Goal: Task Accomplishment & Management: Manage account settings

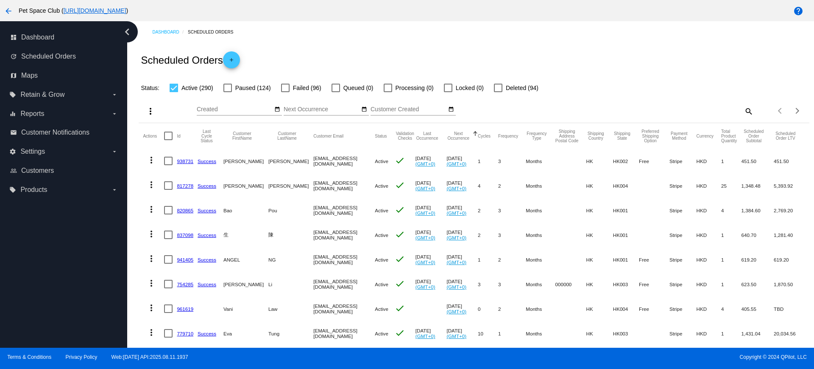
click at [744, 110] on mat-icon "search" at bounding box center [749, 110] width 10 height 13
click at [662, 109] on input "Search" at bounding box center [670, 109] width 167 height 7
paste input "857883"
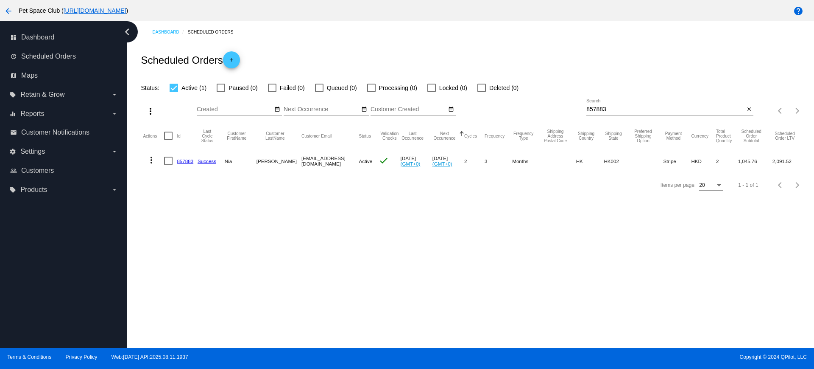
drag, startPoint x: 290, startPoint y: 160, endPoint x: 344, endPoint y: 165, distance: 53.7
click at [344, 165] on mat-row "more_vert 857883 Success [PERSON_NAME] [EMAIL_ADDRESS][DOMAIN_NAME] Active chec…" at bounding box center [474, 160] width 662 height 25
copy mat-row "[EMAIL_ADDRESS][DOMAIN_NAME]"
drag, startPoint x: 573, startPoint y: 107, endPoint x: 623, endPoint y: 105, distance: 49.7
click at [565, 107] on div "more_vert Aug Jan Feb Mar [DATE]" at bounding box center [474, 108] width 671 height 30
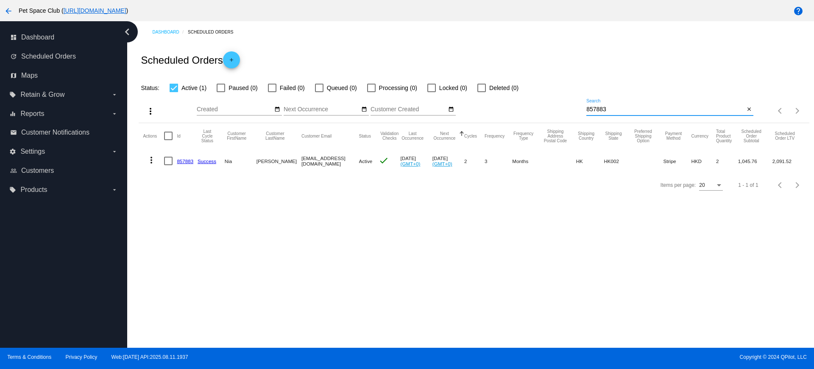
drag, startPoint x: 611, startPoint y: 111, endPoint x: 570, endPoint y: 112, distance: 41.1
click at [570, 112] on div "more_vert Aug Jan Feb Mar [DATE]" at bounding box center [474, 108] width 671 height 30
paste input "[EMAIL_ADDRESS][DOMAIN_NAME]"
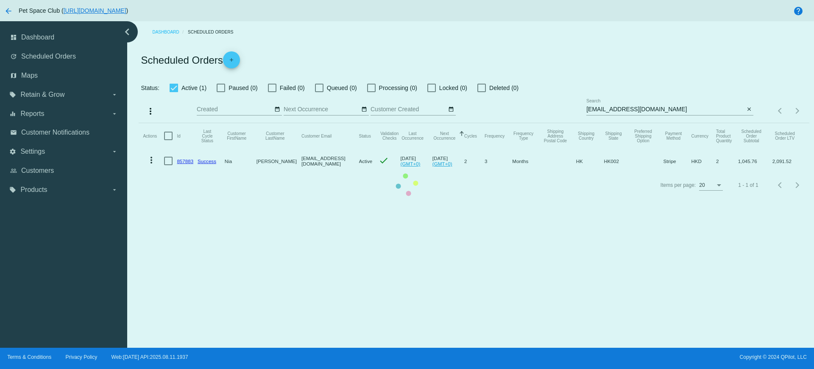
click at [600, 112] on app-dashboard-scheduled-orders "Scheduled Orders add Status: Active (1) Paused (0) Failed (0) Queued (0) Proces…" at bounding box center [474, 120] width 671 height 154
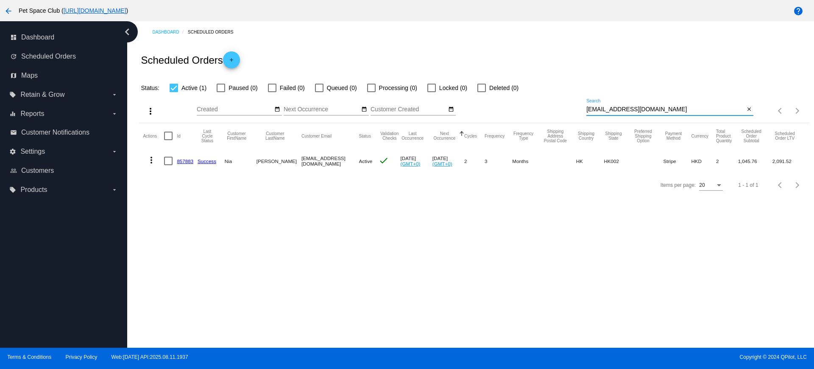
click at [600, 108] on input "[EMAIL_ADDRESS][DOMAIN_NAME]" at bounding box center [666, 109] width 158 height 7
type input "[EMAIL_ADDRESS][DOMAIN_NAME]"
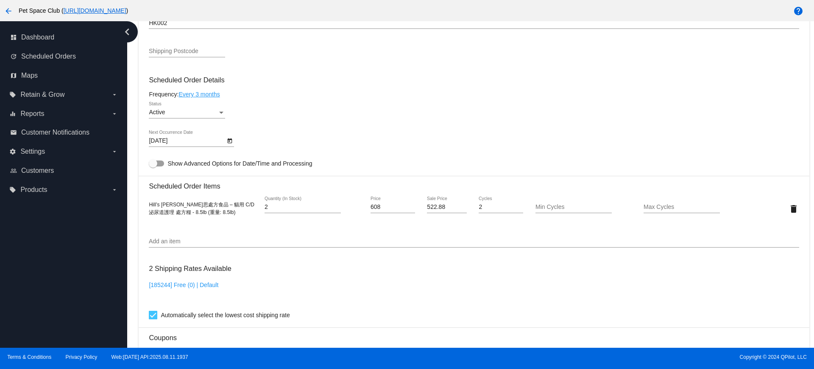
scroll to position [477, 0]
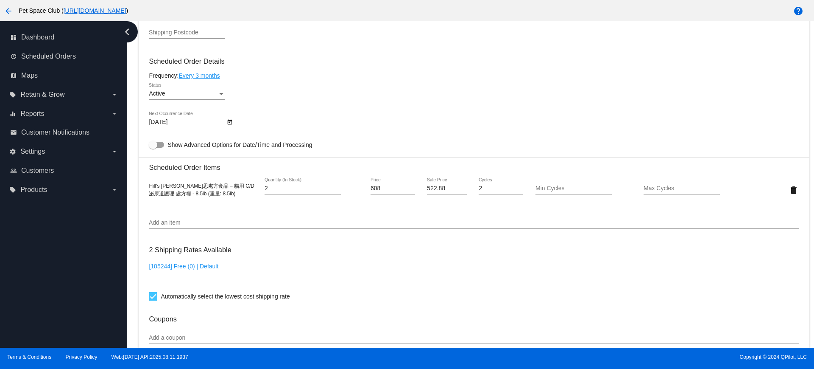
click at [133, 178] on div "Dashboard Scheduled Orders arrow_back Scheduled Order #857883 Active more_vert …" at bounding box center [470, 184] width 687 height 326
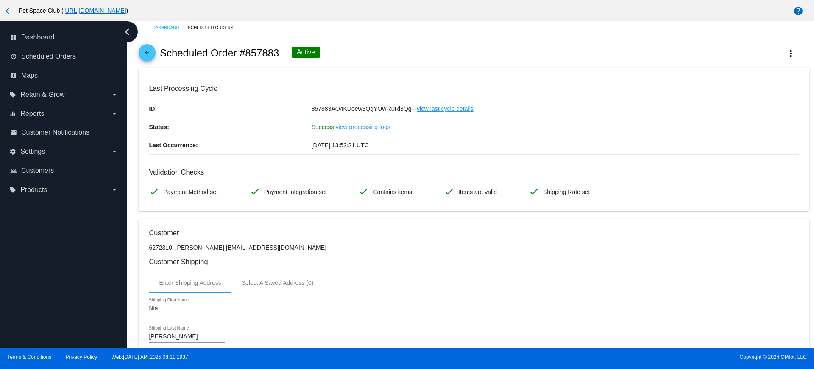
scroll to position [0, 0]
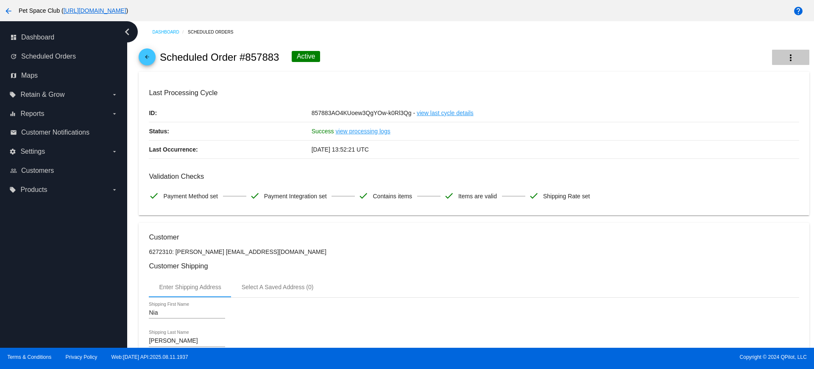
click at [788, 59] on mat-icon "more_vert" at bounding box center [791, 58] width 10 height 10
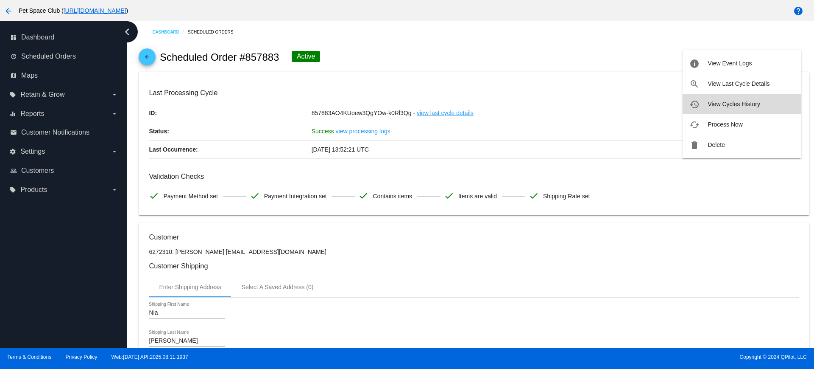
click at [716, 104] on span "View Cycles History" at bounding box center [734, 104] width 52 height 7
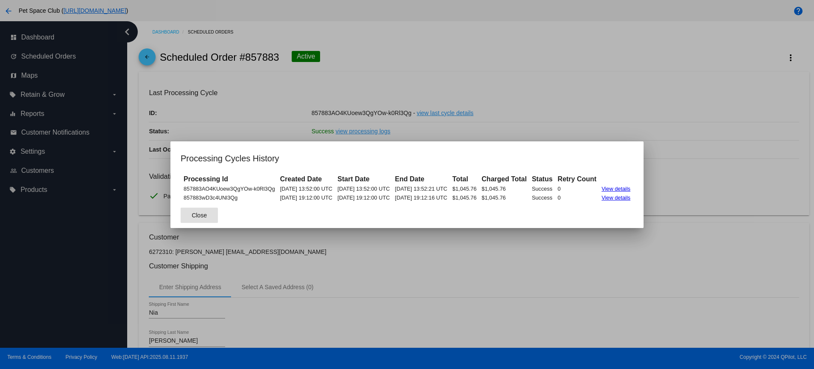
click at [192, 216] on span "Close" at bounding box center [199, 215] width 15 height 7
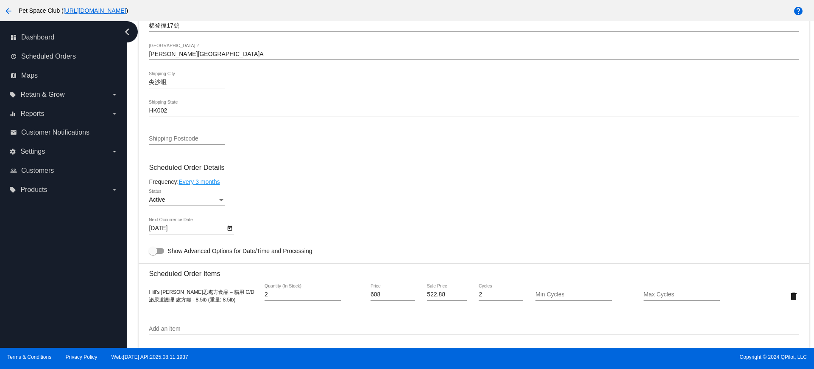
scroll to position [424, 0]
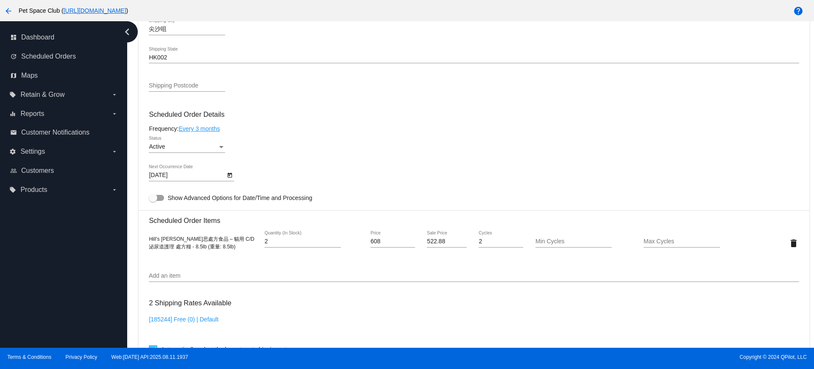
drag, startPoint x: 130, startPoint y: 118, endPoint x: 156, endPoint y: 140, distance: 34.9
click at [129, 118] on div "Dashboard Scheduled Orders arrow_back Scheduled Order #857883 Active more_vert …" at bounding box center [470, 184] width 687 height 326
click at [229, 174] on icon "Open calendar" at bounding box center [230, 175] width 5 height 5
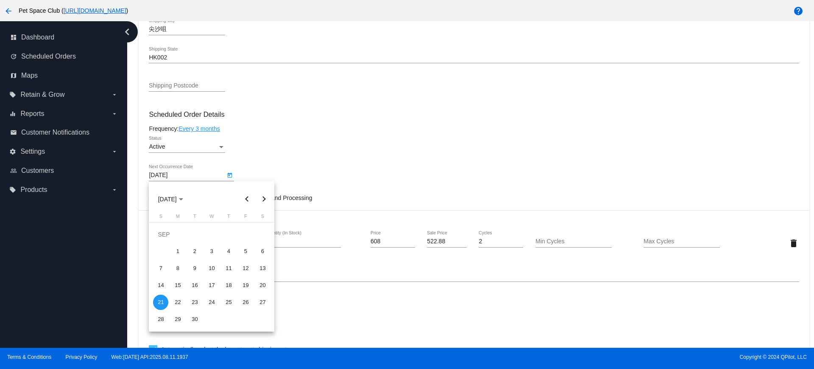
click at [262, 199] on button "Next month" at bounding box center [263, 198] width 17 height 17
click at [228, 283] on div "23" at bounding box center [228, 284] width 15 height 15
type input "10/23/2025"
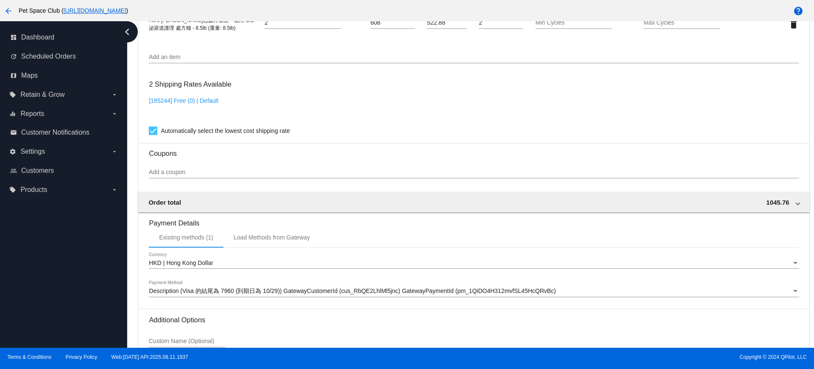
scroll to position [724, 0]
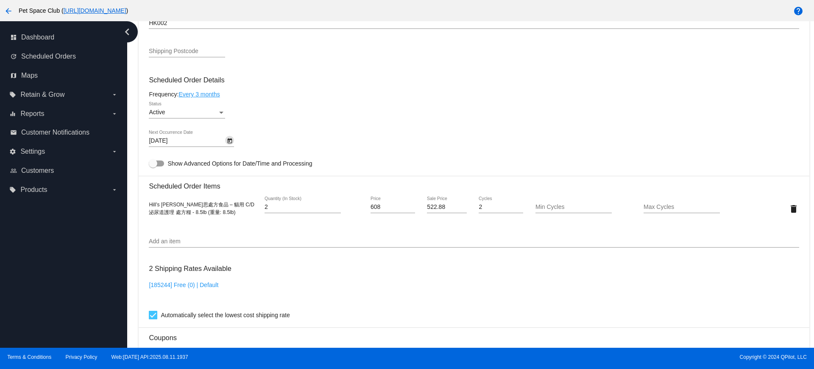
scroll to position [406, 0]
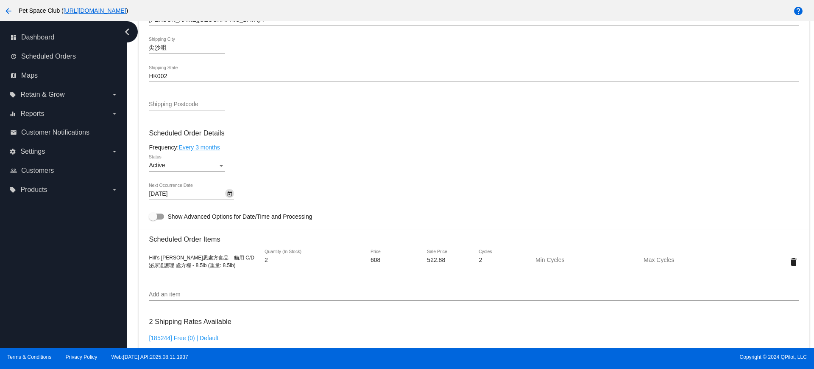
click at [134, 167] on div "Dashboard Scheduled Orders arrow_back Scheduled Order #857883 Active more_vert …" at bounding box center [474, 141] width 680 height 1050
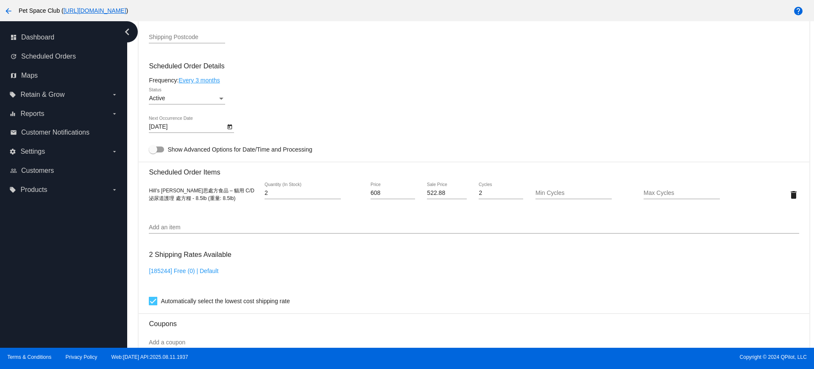
scroll to position [477, 0]
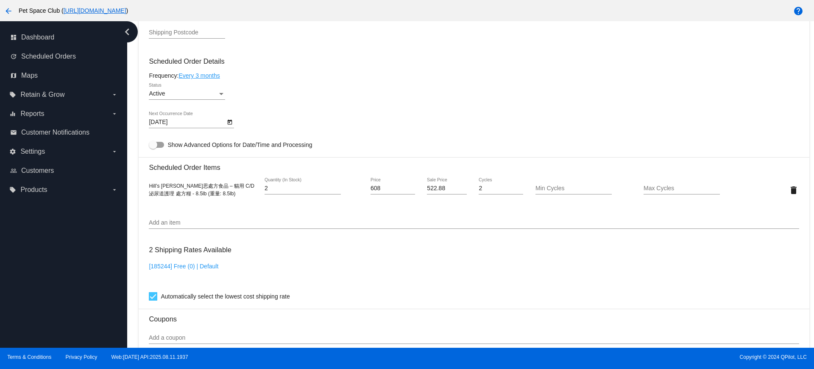
drag, startPoint x: 133, startPoint y: 127, endPoint x: 163, endPoint y: 151, distance: 38.4
click at [133, 127] on div "Dashboard Scheduled Orders arrow_back Scheduled Order #857883 Active more_vert …" at bounding box center [470, 184] width 687 height 326
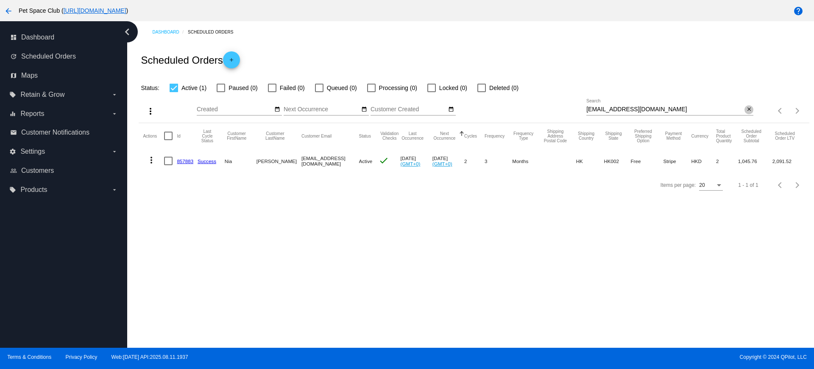
click at [748, 107] on mat-icon "close" at bounding box center [750, 109] width 6 height 7
